Goal: Task Accomplishment & Management: Complete application form

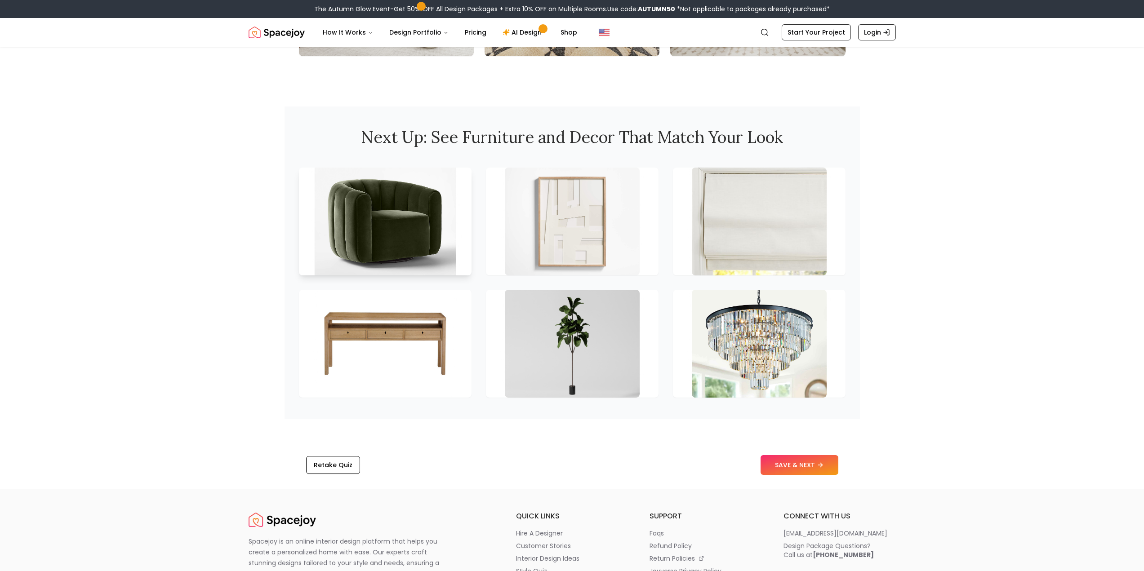
scroll to position [1168, 0]
click at [768, 460] on button "SAVE & NEXT" at bounding box center [799, 465] width 78 height 20
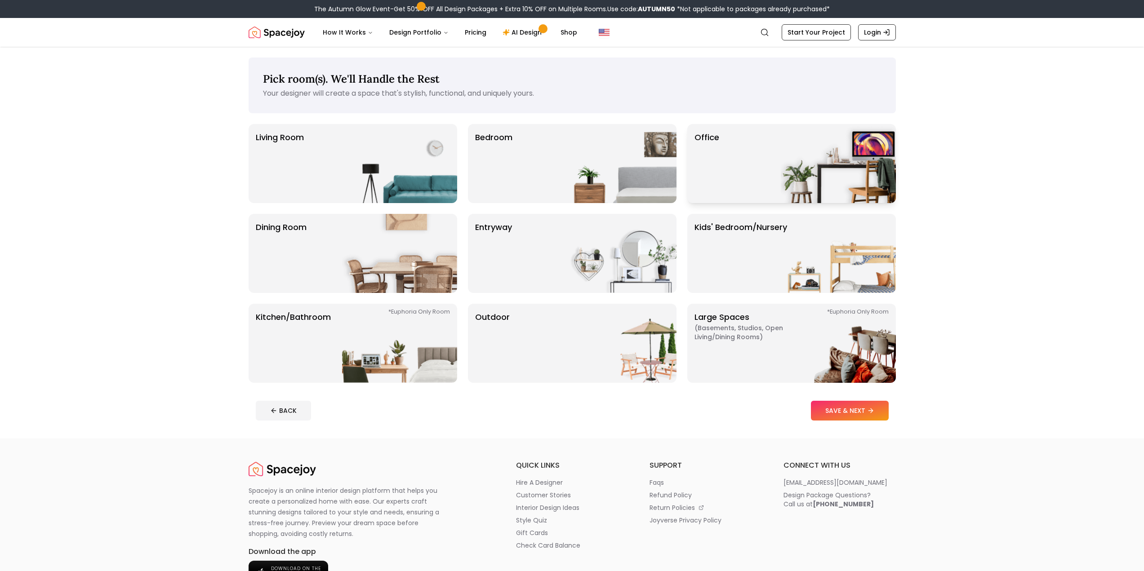
click at [757, 149] on div "Office" at bounding box center [791, 163] width 209 height 79
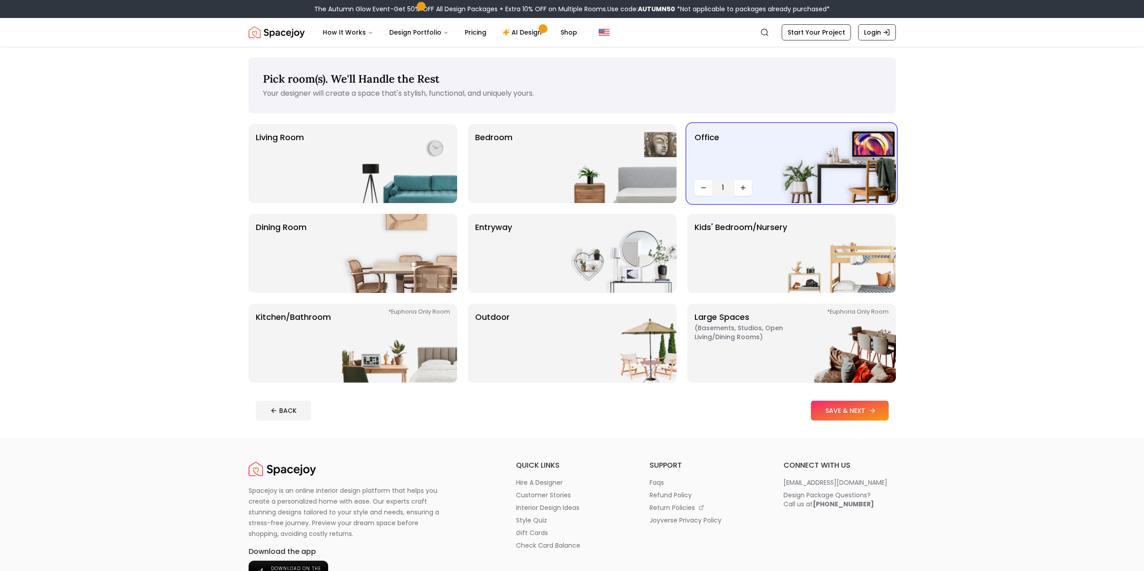
click at [826, 412] on button "SAVE & NEXT" at bounding box center [850, 411] width 78 height 20
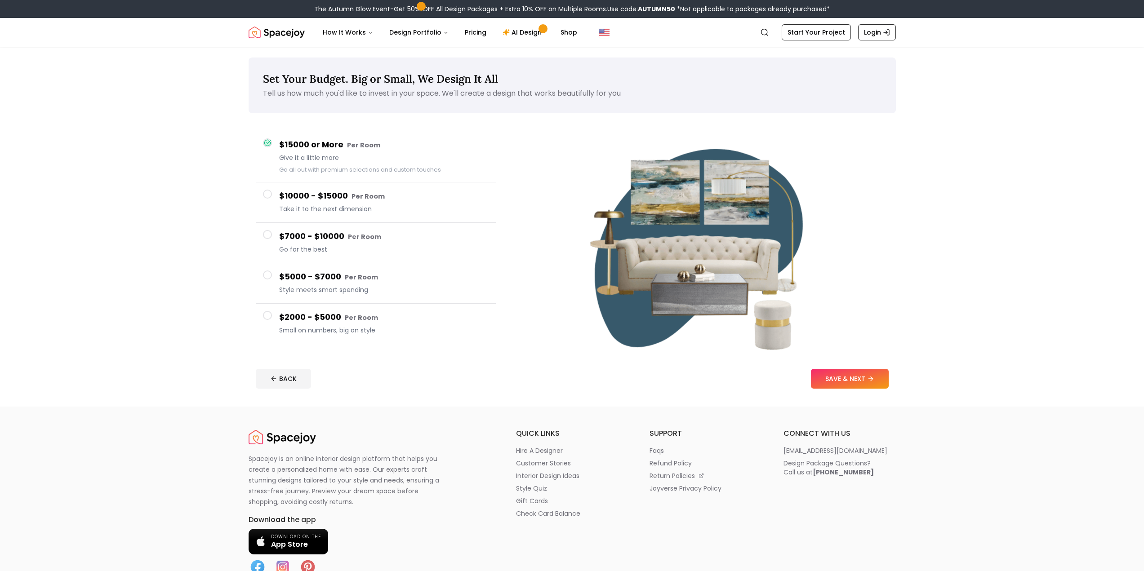
click at [396, 319] on h4 "$2000 - $5000 Per Room" at bounding box center [383, 317] width 209 height 13
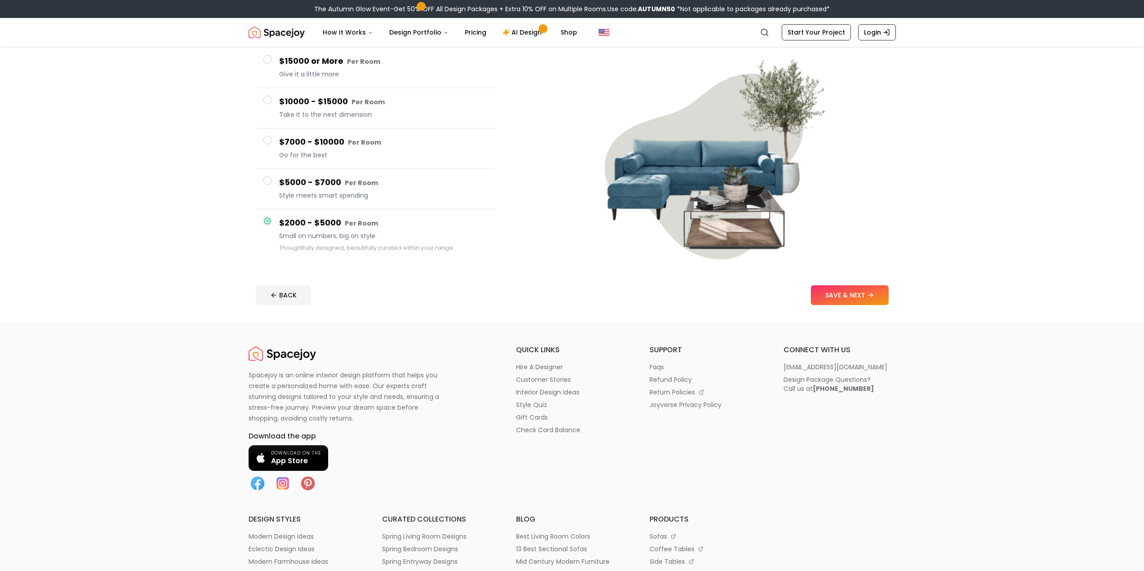
scroll to position [90, 0]
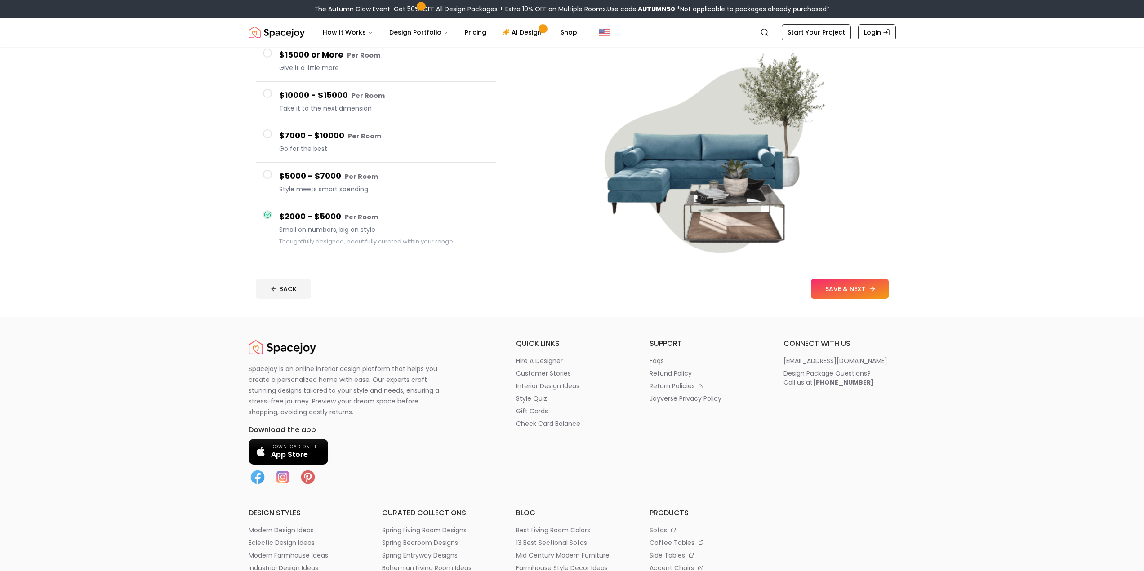
click at [852, 284] on button "SAVE & NEXT" at bounding box center [850, 289] width 78 height 20
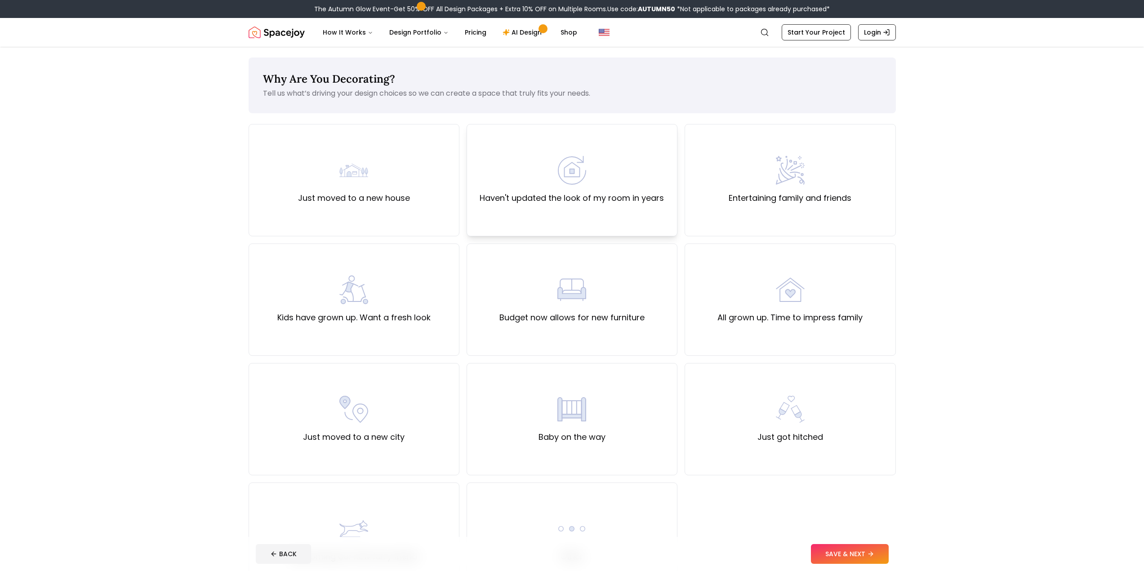
click at [544, 214] on div "Haven't updated the look of my room in years" at bounding box center [571, 180] width 211 height 112
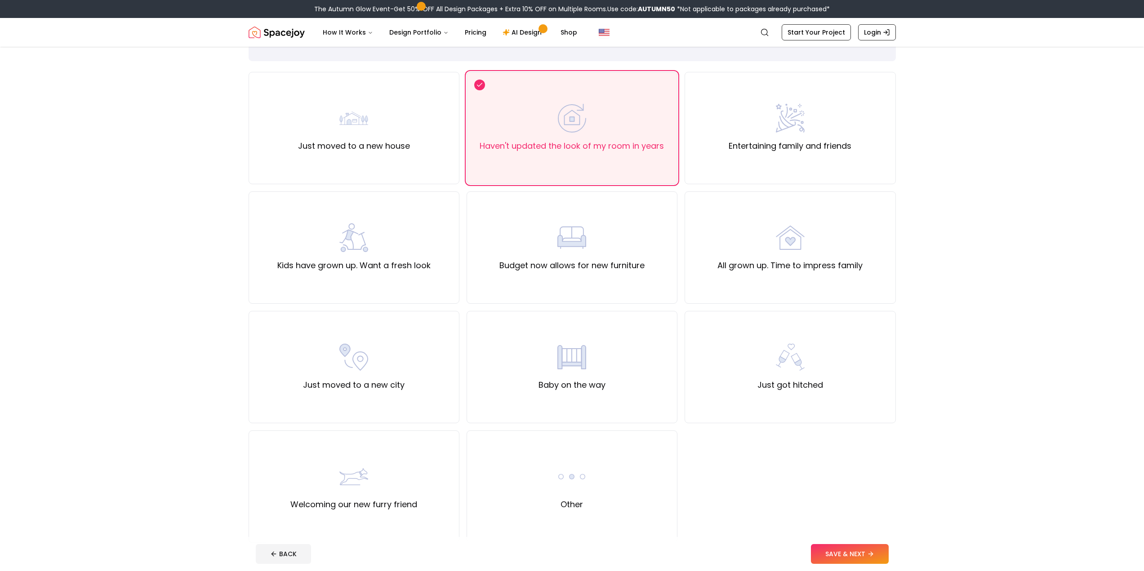
scroll to position [90, 0]
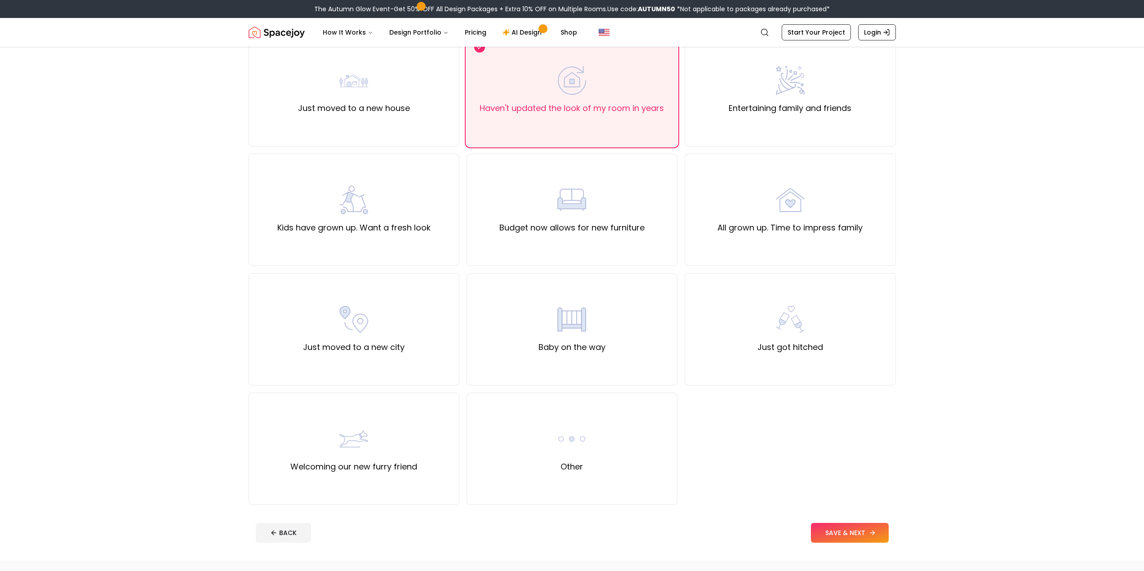
click at [833, 535] on button "SAVE & NEXT" at bounding box center [850, 533] width 78 height 20
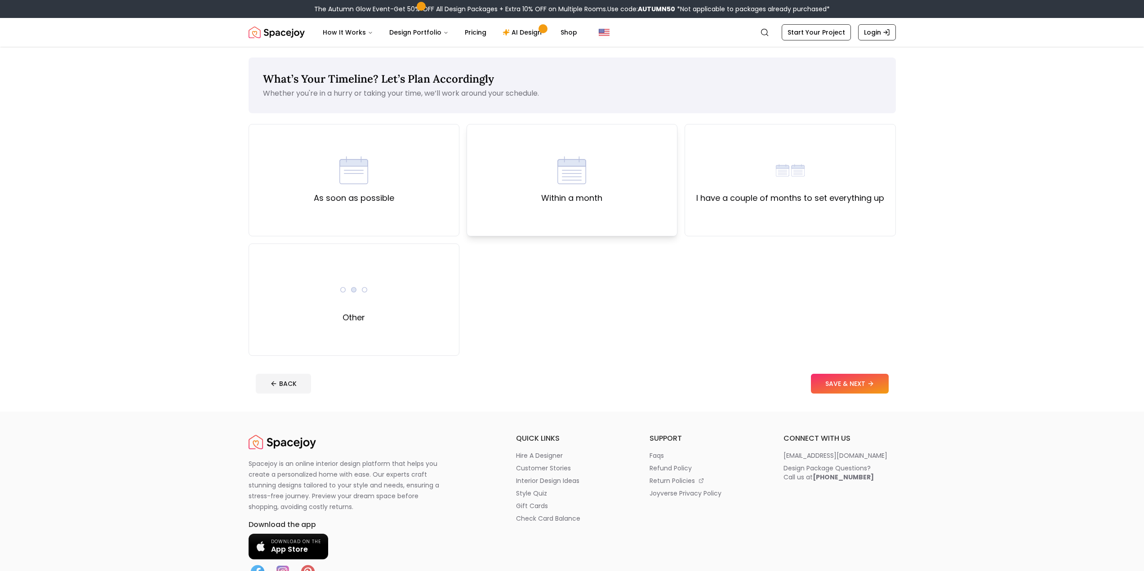
click at [628, 211] on div "Within a month" at bounding box center [571, 180] width 211 height 112
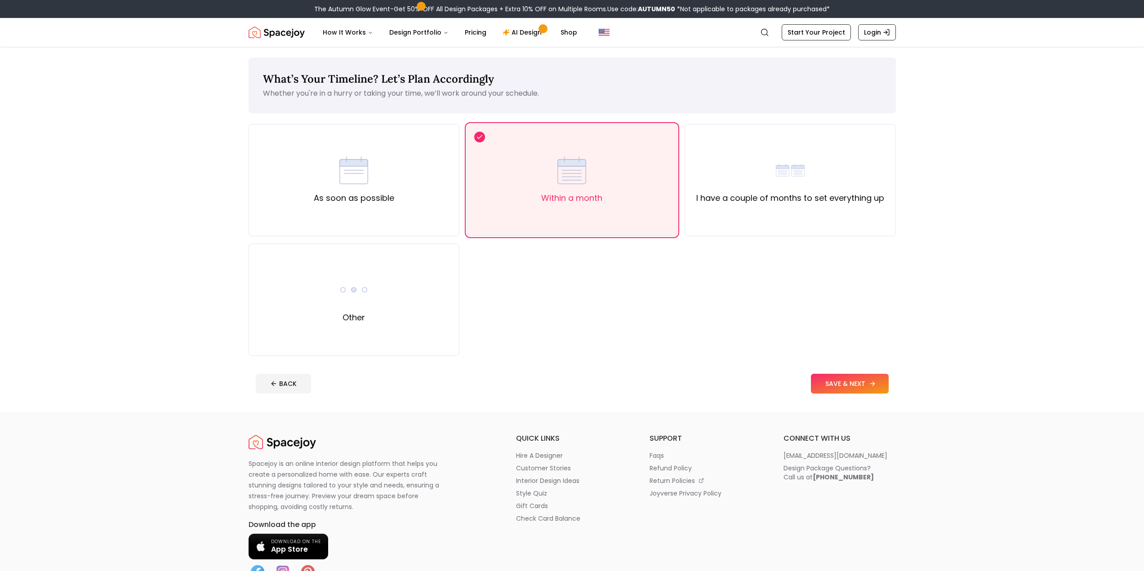
click at [857, 384] on button "SAVE & NEXT" at bounding box center [850, 384] width 78 height 20
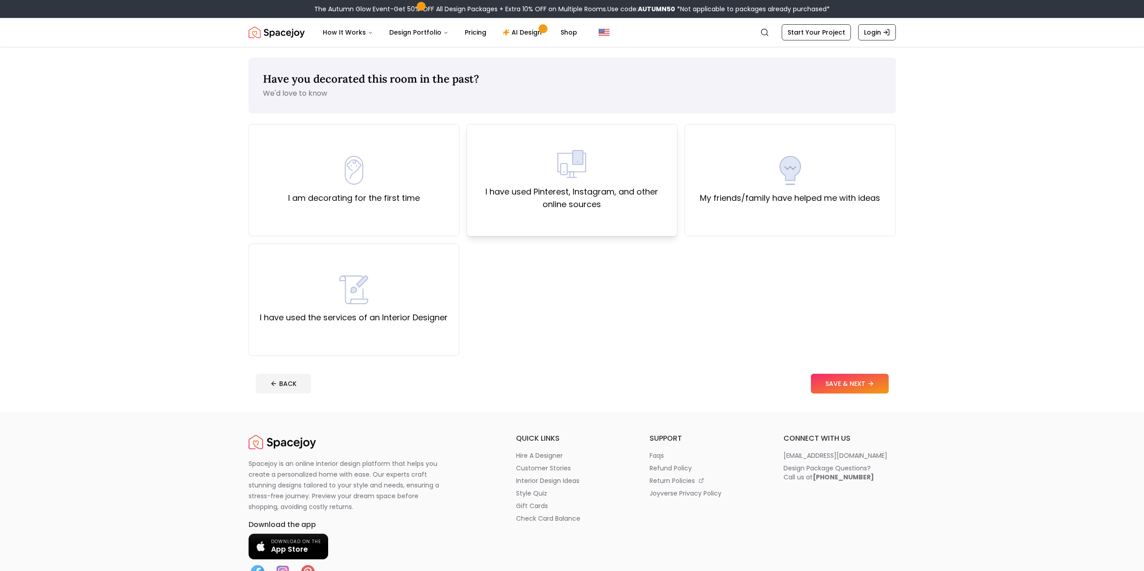
click at [484, 225] on div "I have used Pinterest, Instagram, and other online sources" at bounding box center [571, 180] width 211 height 112
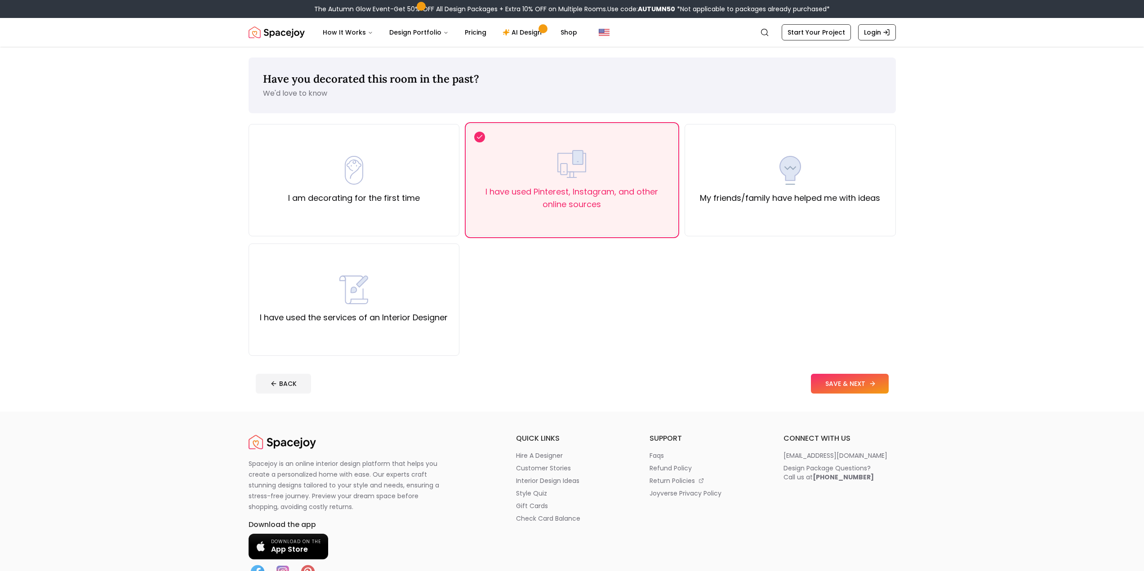
click at [863, 390] on button "SAVE & NEXT" at bounding box center [850, 384] width 78 height 20
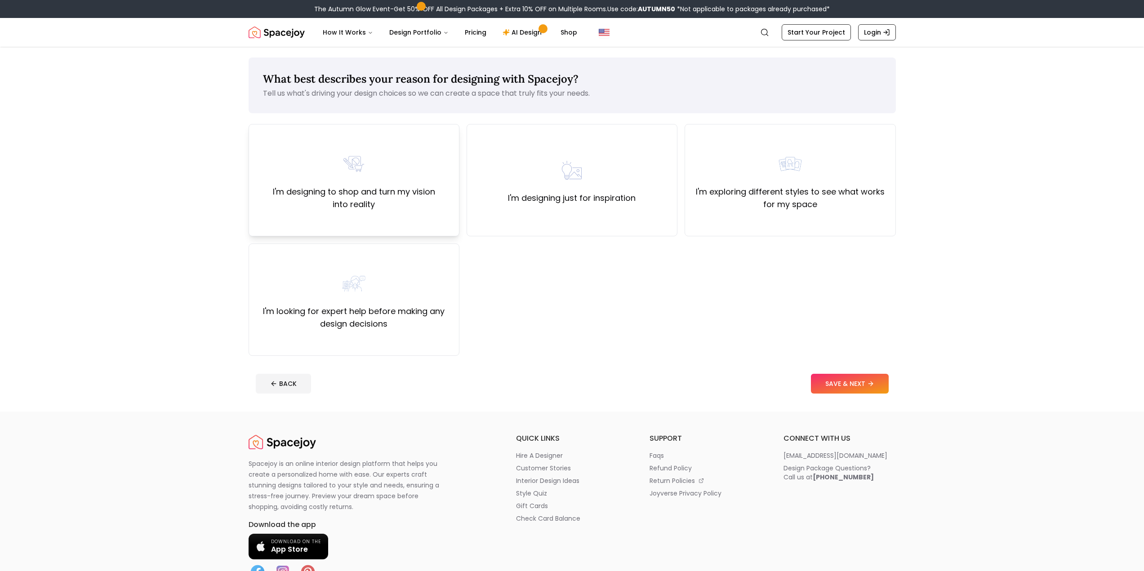
click at [445, 211] on div "I'm designing to shop and turn my vision into reality" at bounding box center [353, 180] width 211 height 112
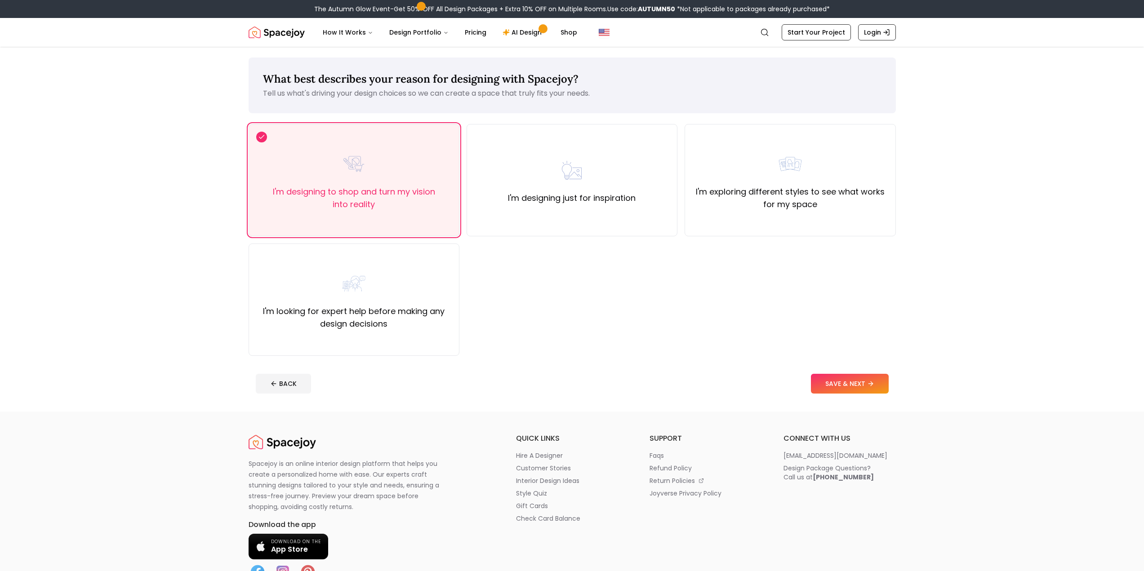
click at [879, 389] on button "SAVE & NEXT" at bounding box center [850, 384] width 78 height 20
